Goal: Contribute content: Contribute content

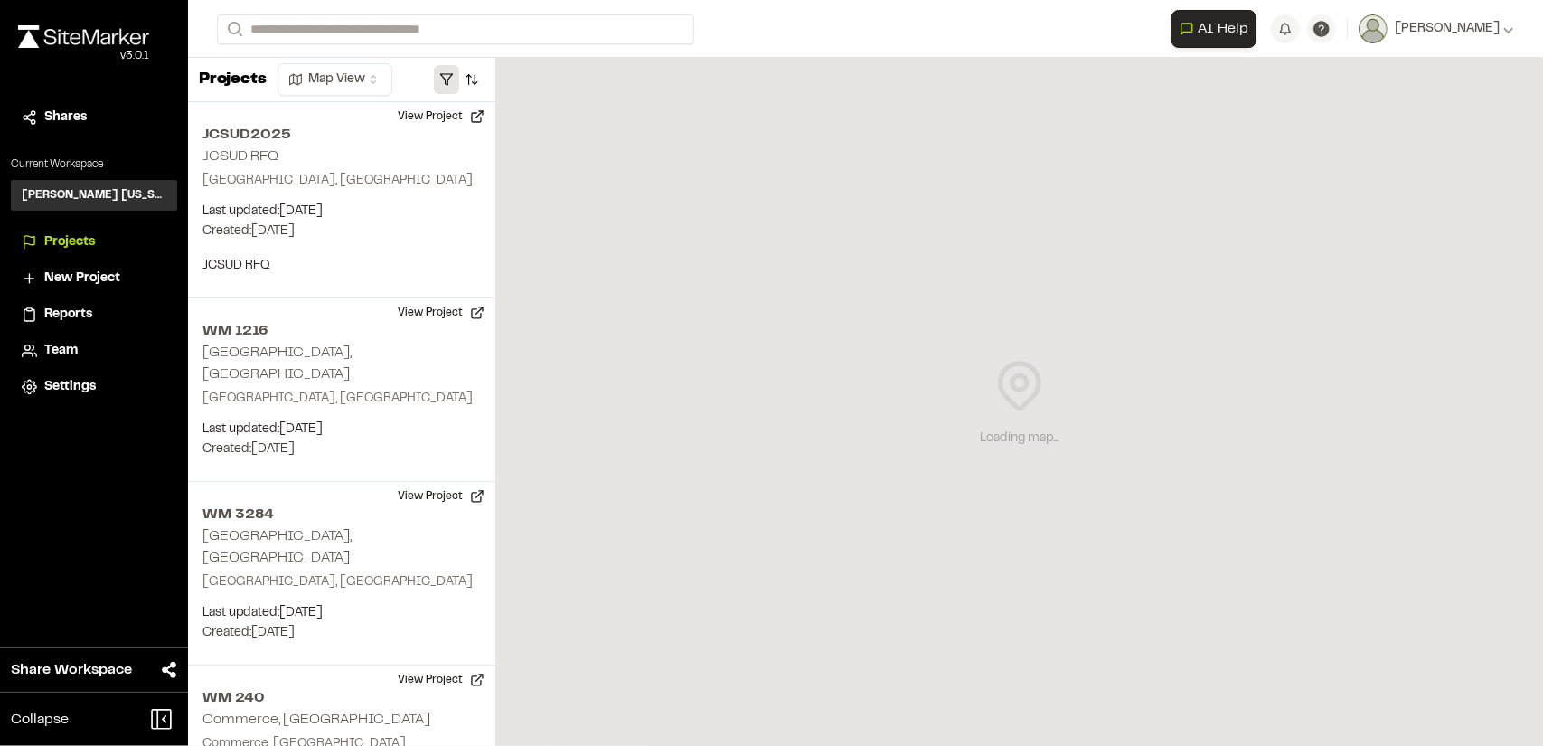
click at [448, 80] on button "button" at bounding box center [446, 79] width 25 height 29
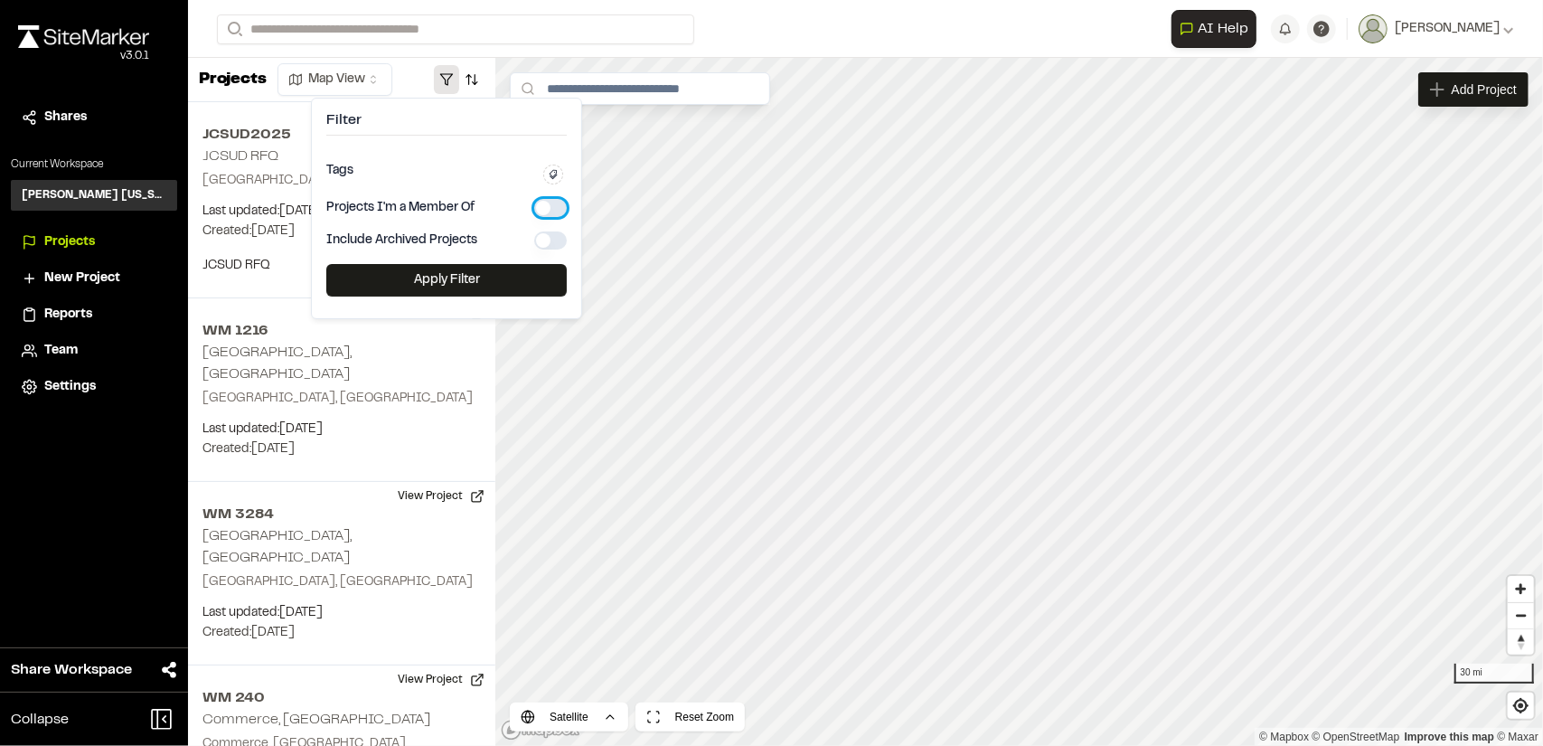
click at [557, 207] on button "button" at bounding box center [550, 208] width 33 height 18
click at [527, 286] on button "Apply Filter" at bounding box center [446, 280] width 240 height 33
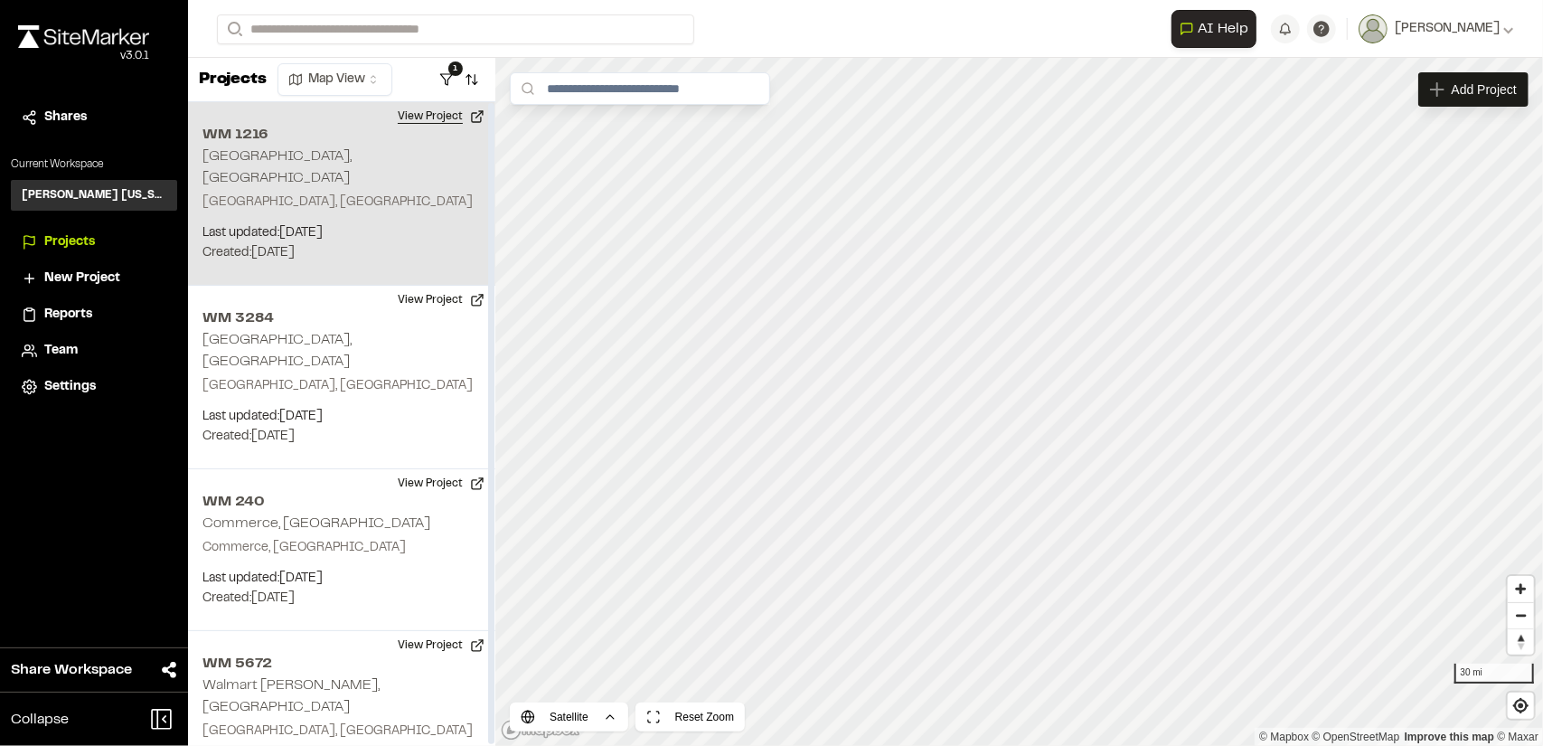
click at [428, 110] on button "View Project" at bounding box center [441, 116] width 108 height 29
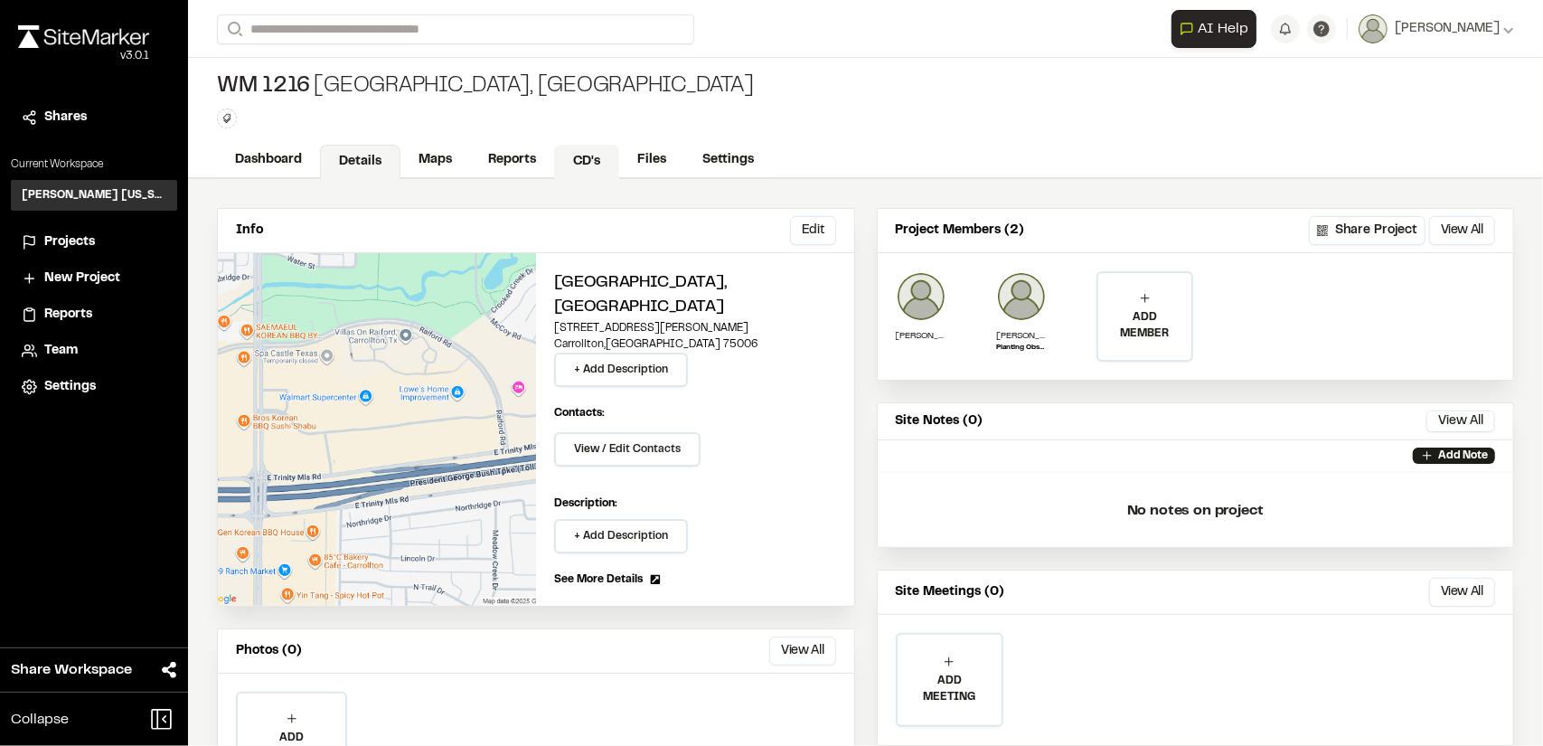
click at [593, 153] on link "CD's" at bounding box center [586, 162] width 65 height 34
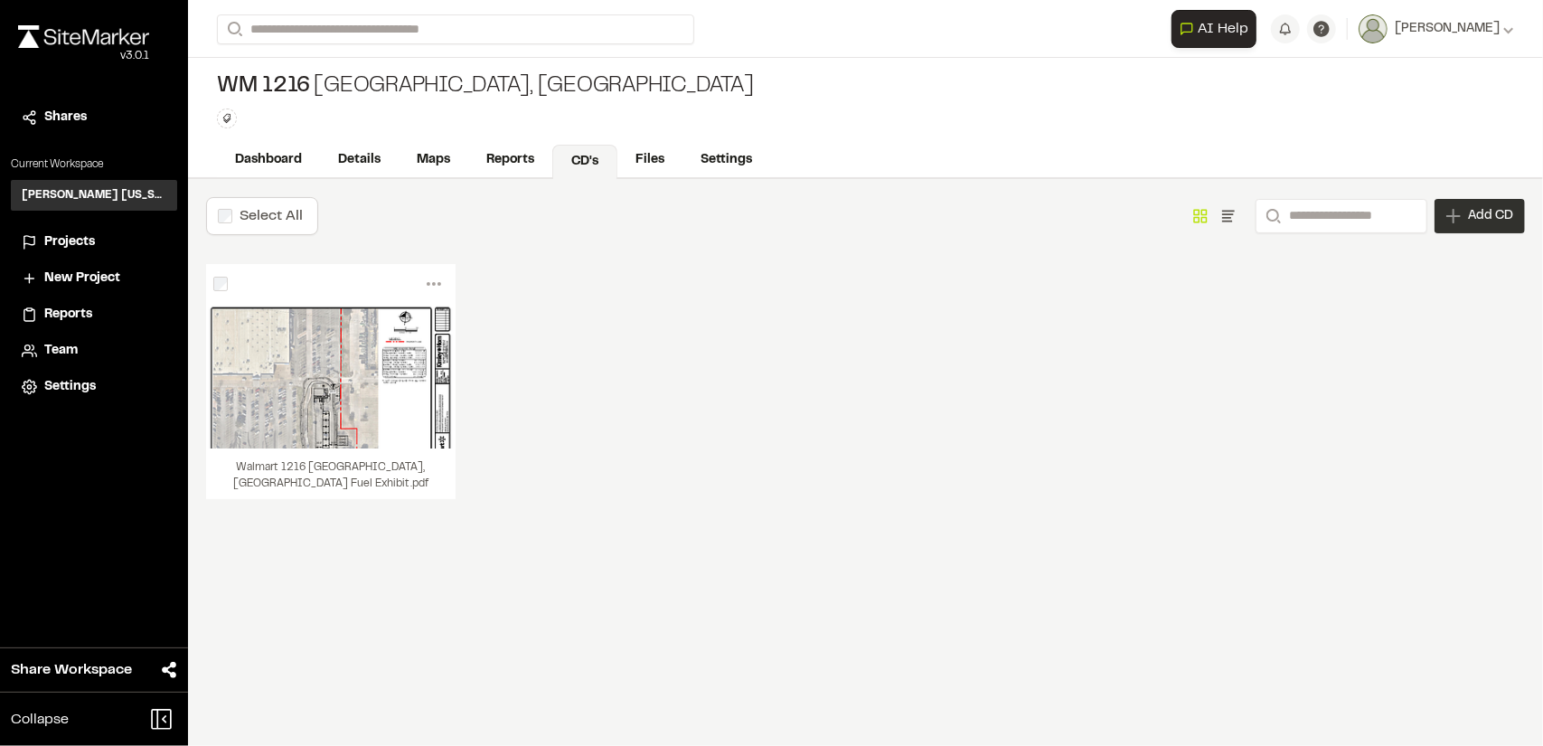
click at [1440, 221] on div "Add CD" at bounding box center [1480, 216] width 90 height 34
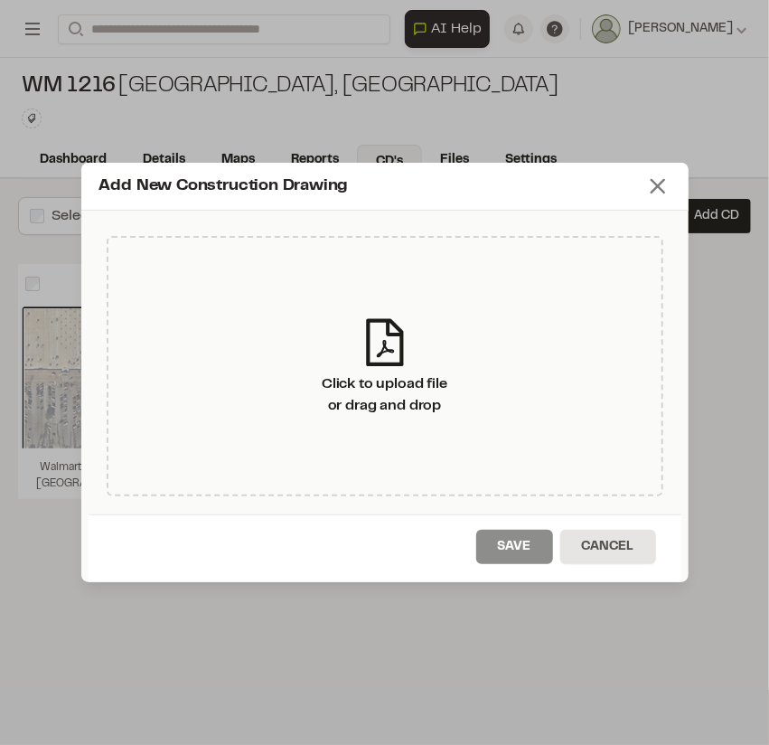
drag, startPoint x: 566, startPoint y: 184, endPoint x: 651, endPoint y: 176, distance: 85.4
click at [651, 176] on div "Add New Construction Drawing" at bounding box center [384, 187] width 607 height 48
click at [657, 193] on icon at bounding box center [657, 186] width 25 height 25
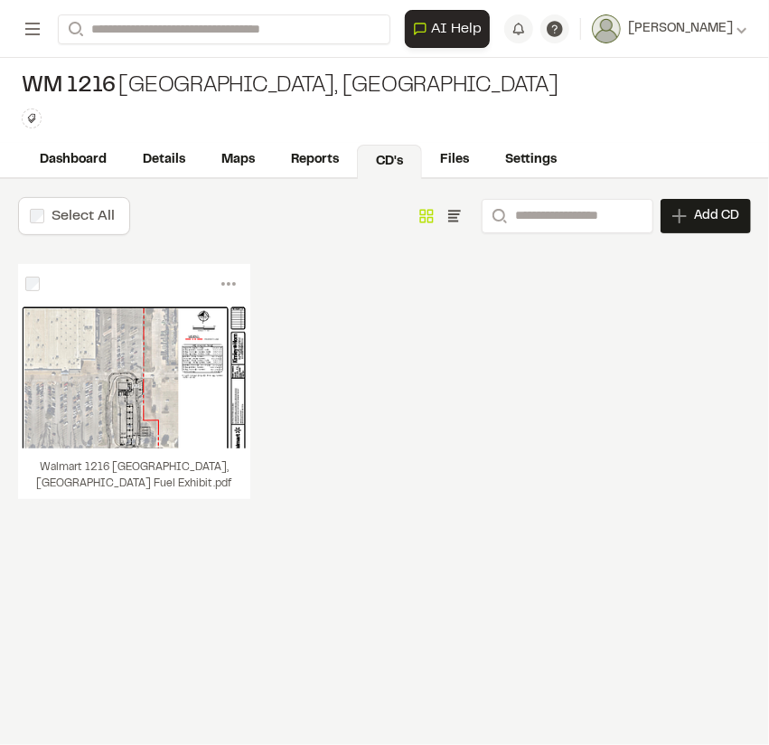
click at [705, 212] on span "Add CD" at bounding box center [716, 216] width 45 height 18
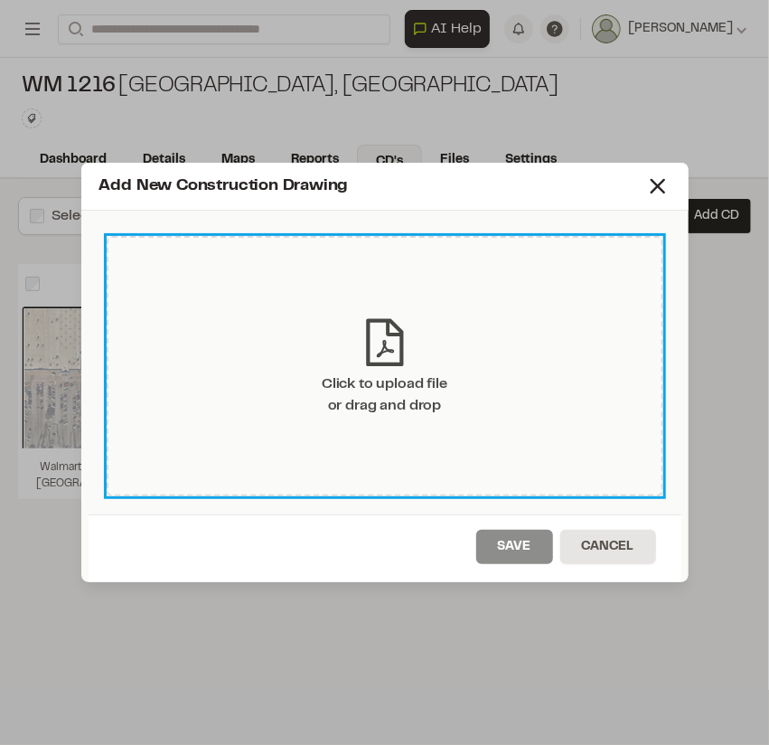
click at [426, 373] on div "Click to upload file or drag and drop" at bounding box center [385, 394] width 126 height 43
click at [447, 337] on div "Click to upload file or drag and drop" at bounding box center [385, 366] width 557 height 260
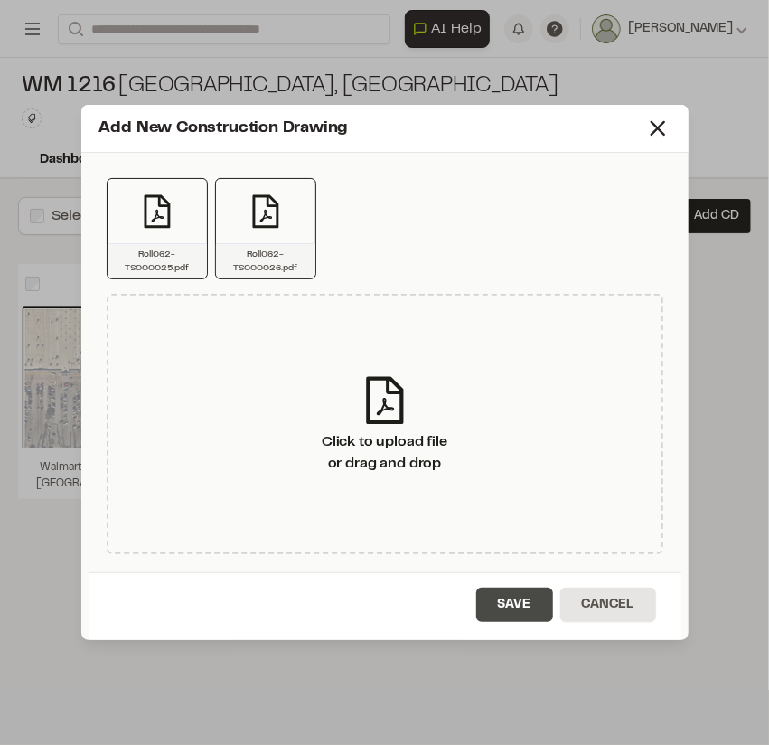
click at [526, 596] on button "Save" at bounding box center [514, 605] width 77 height 34
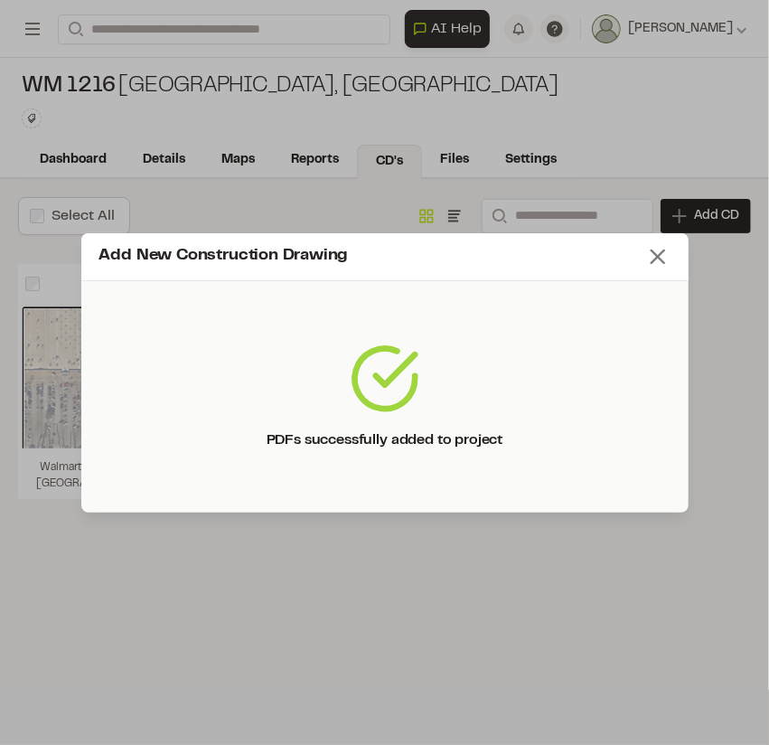
click at [658, 260] on icon at bounding box center [657, 256] width 25 height 25
